Goal: Transaction & Acquisition: Purchase product/service

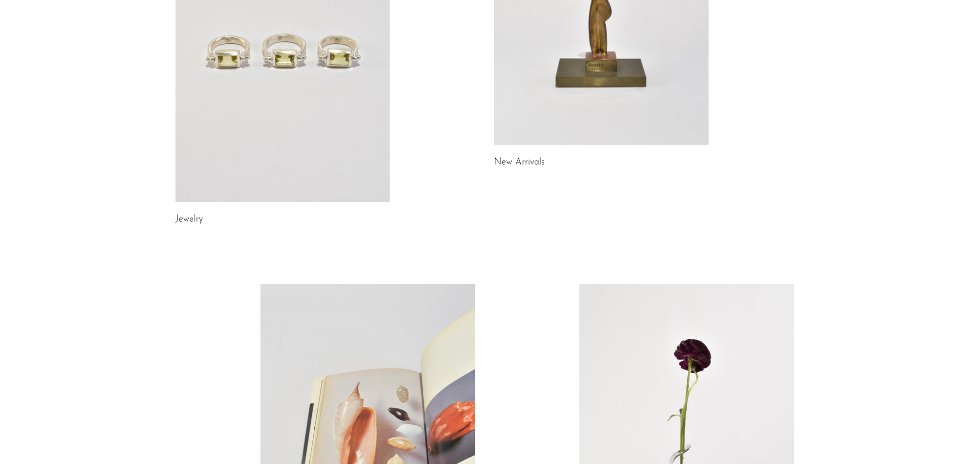
scroll to position [170, 0]
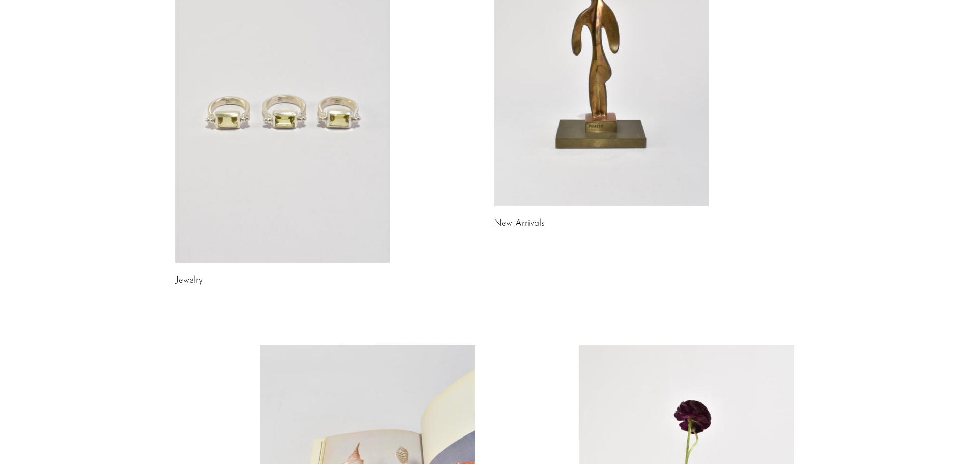
click at [582, 130] on link at bounding box center [601, 55] width 215 height 301
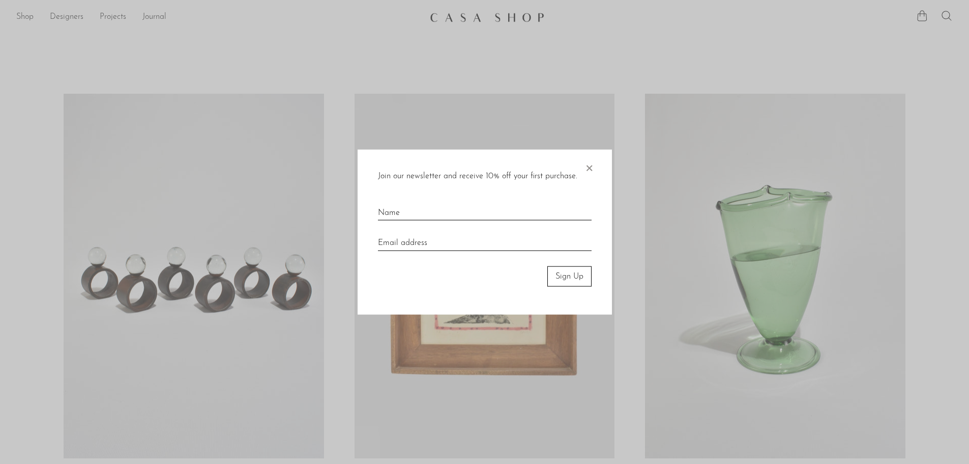
click at [858, 141] on div at bounding box center [484, 232] width 969 height 464
click at [590, 167] on span "×" at bounding box center [589, 165] width 10 height 33
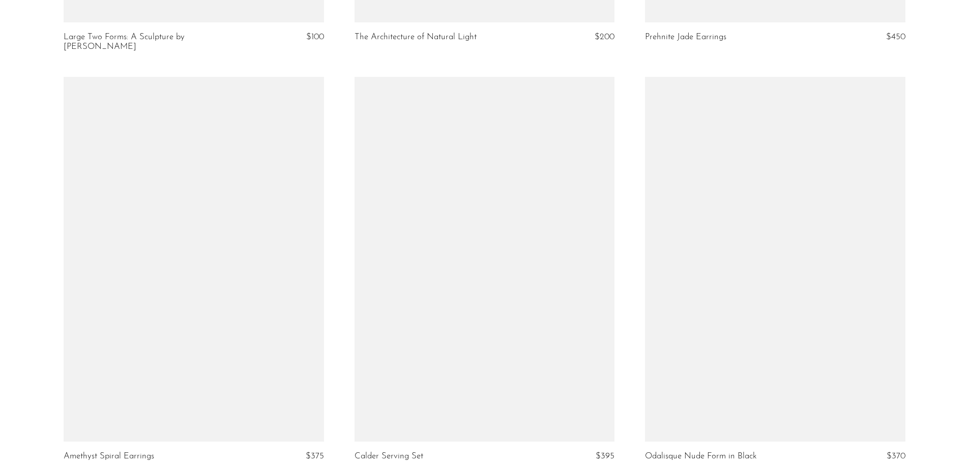
scroll to position [4779, 0]
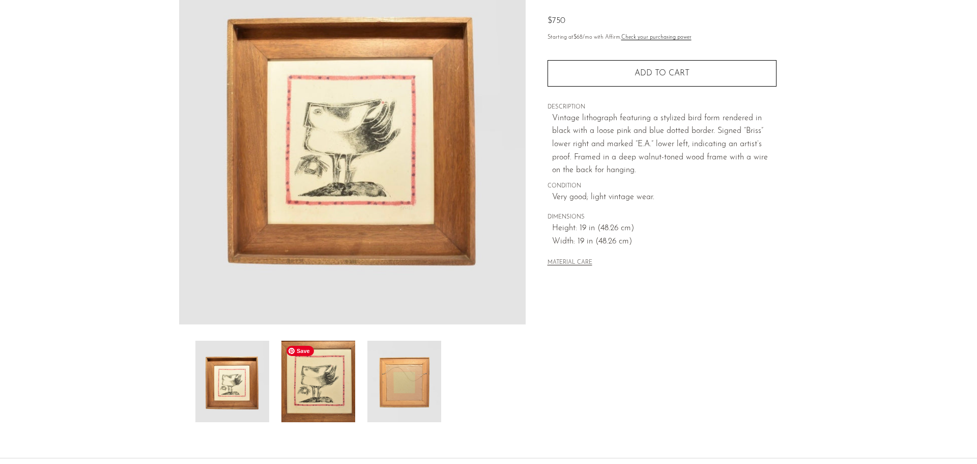
scroll to position [153, 0]
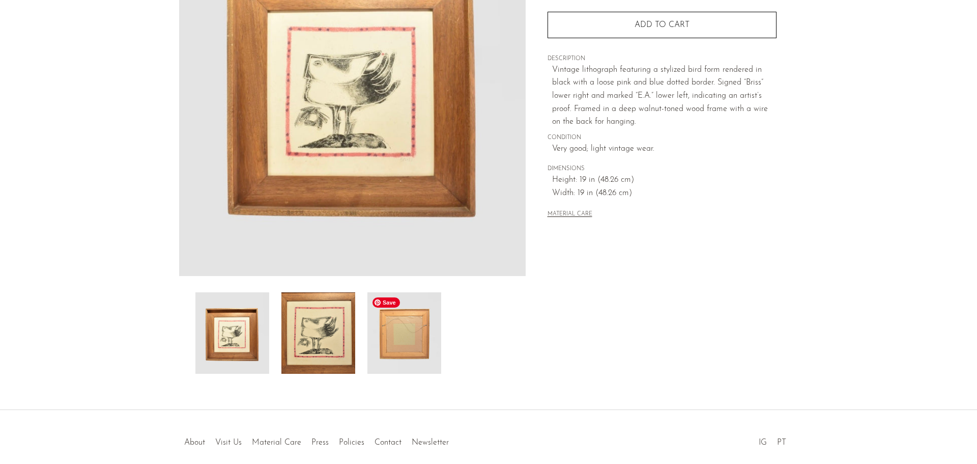
click at [428, 328] on img at bounding box center [404, 332] width 74 height 81
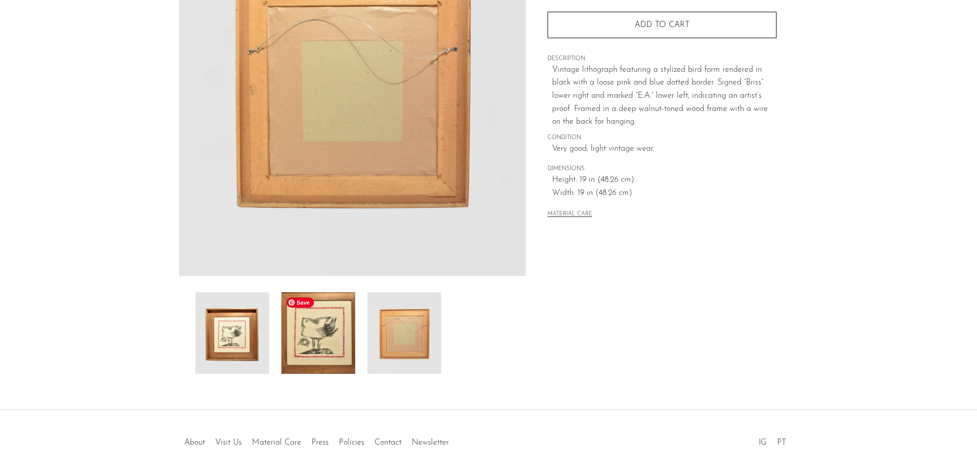
click at [307, 334] on img at bounding box center [318, 332] width 74 height 81
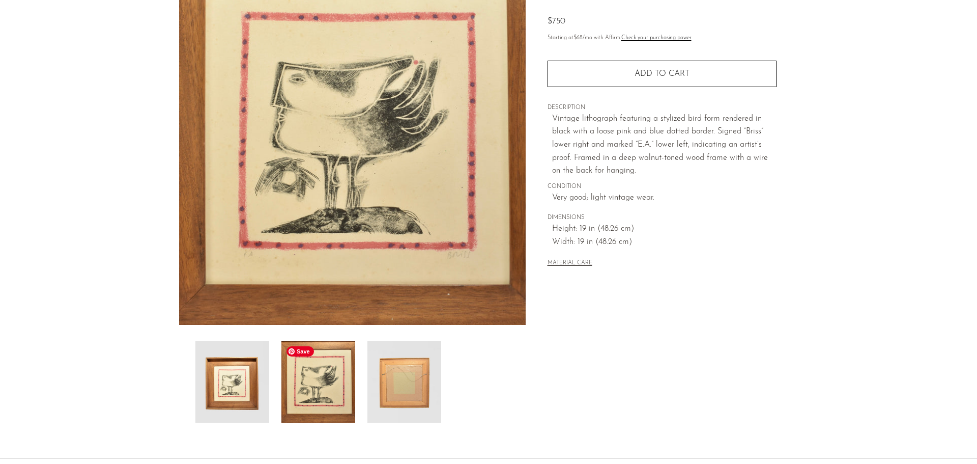
scroll to position [51, 0]
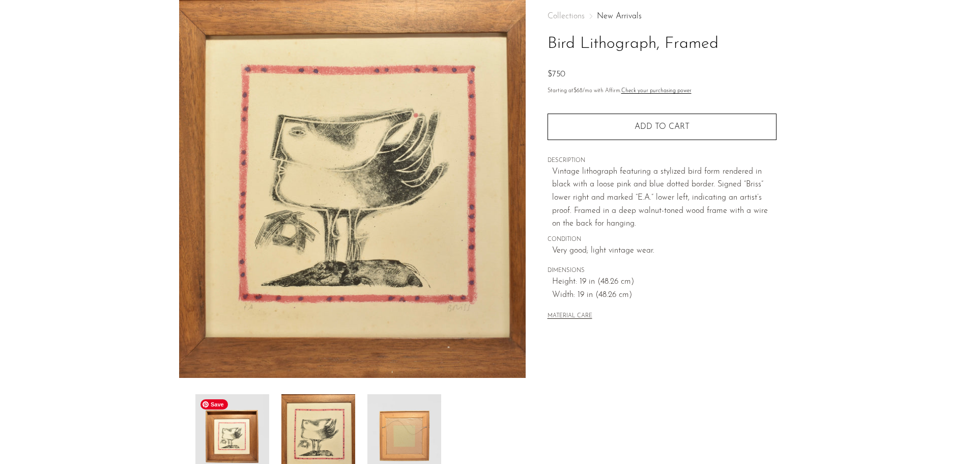
click at [227, 445] on img at bounding box center [232, 434] width 74 height 81
